Goal: Obtain resource: Download file/media

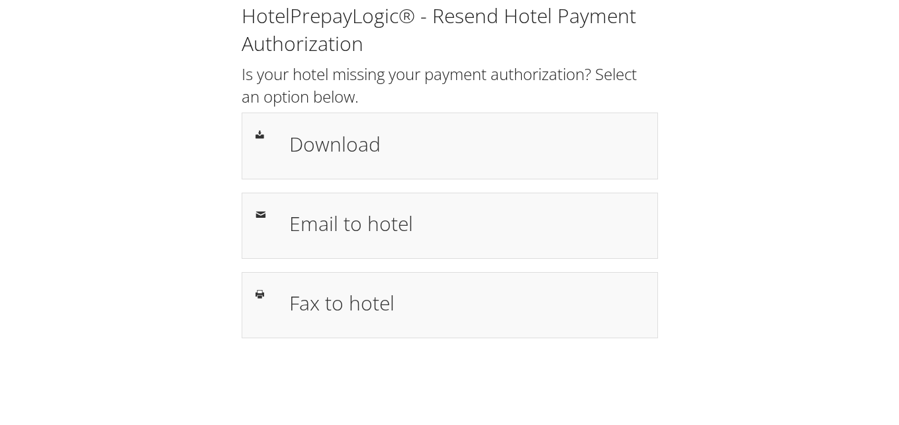
click at [561, 148] on h1 "Download" at bounding box center [466, 144] width 355 height 30
